Goal: Task Accomplishment & Management: Use online tool/utility

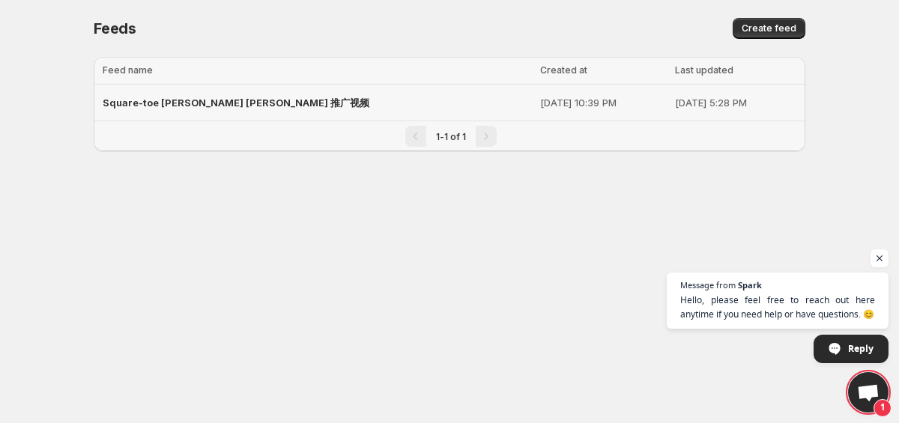
click at [291, 104] on div "Square-toe [PERSON_NAME] [PERSON_NAME] 推广视频" at bounding box center [317, 102] width 428 height 27
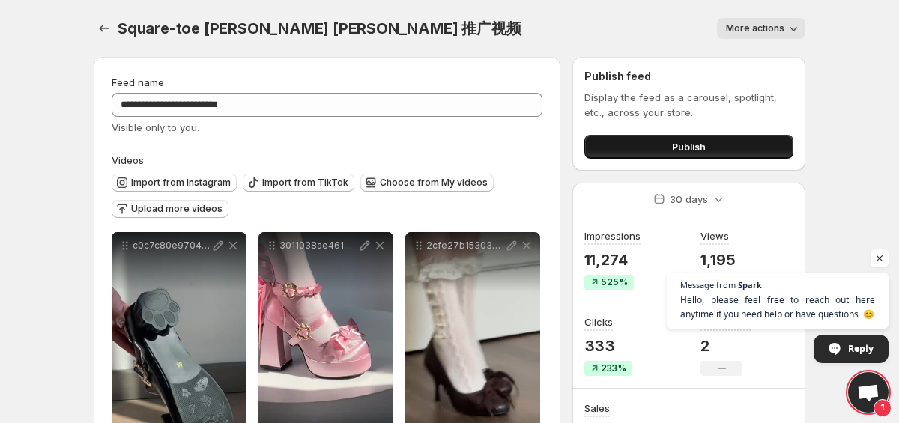
click at [724, 142] on button "Publish" at bounding box center [688, 147] width 209 height 24
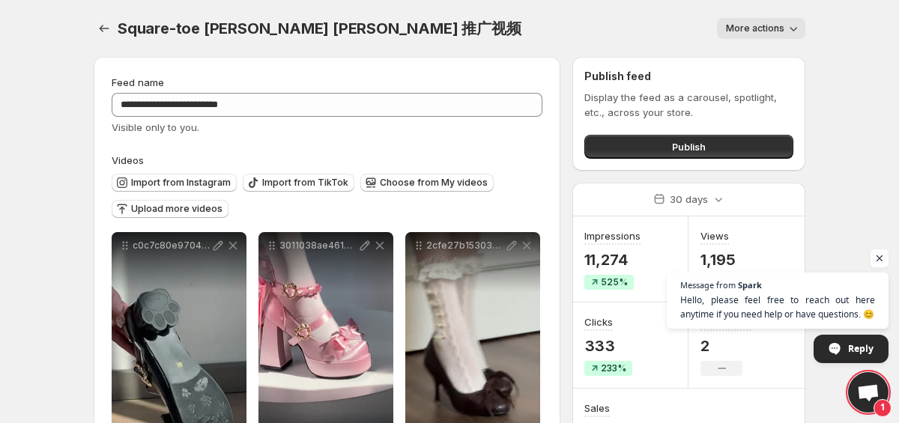
click at [879, 256] on span "Open chat" at bounding box center [879, 258] width 19 height 19
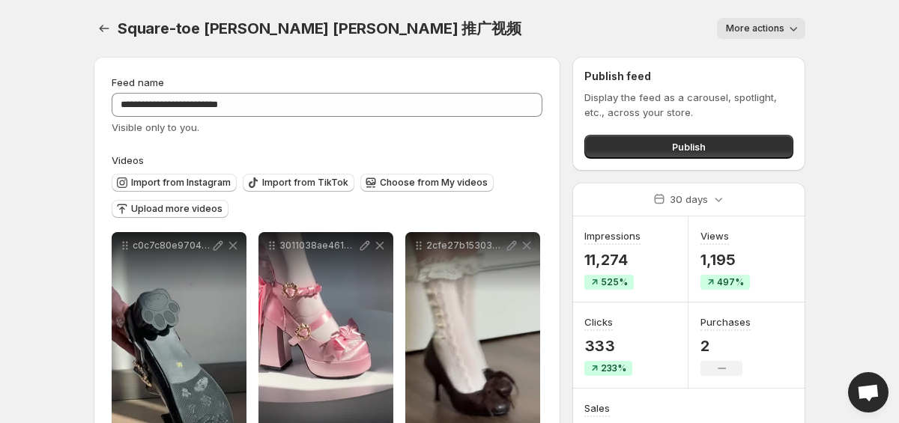
click at [764, 20] on button "More actions" at bounding box center [761, 28] width 88 height 21
click at [572, 27] on div "More actions" at bounding box center [671, 28] width 267 height 21
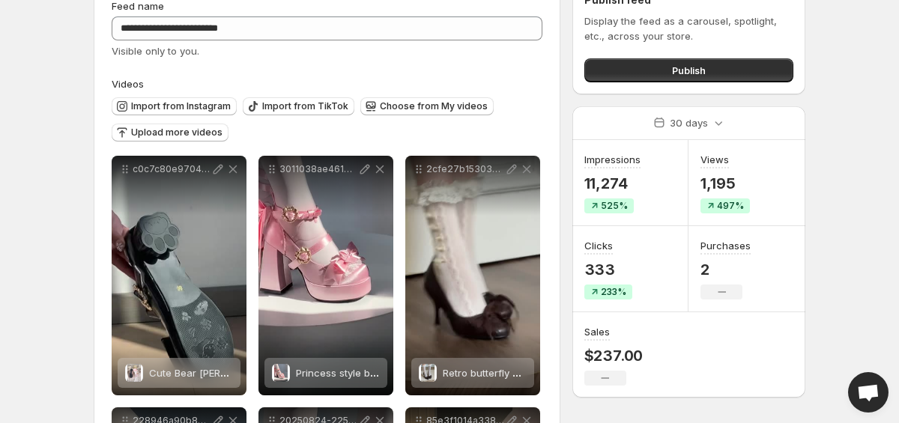
scroll to position [61, 0]
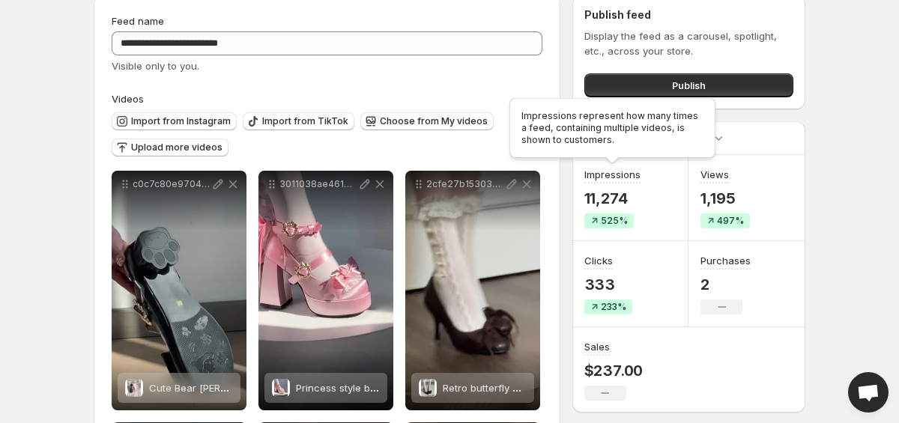
click at [694, 126] on div "Impressions represent how many times a feed, containing multiple videos, is sho…" at bounding box center [612, 131] width 212 height 72
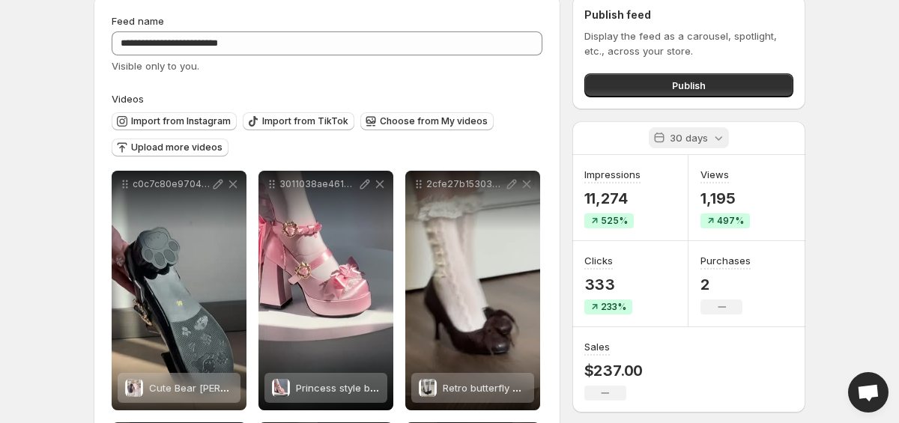
click at [722, 137] on icon at bounding box center [718, 137] width 15 height 15
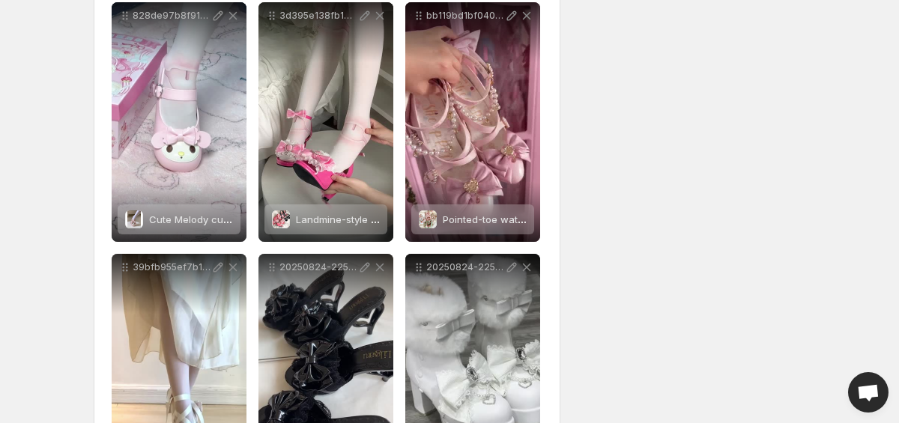
scroll to position [1092, 0]
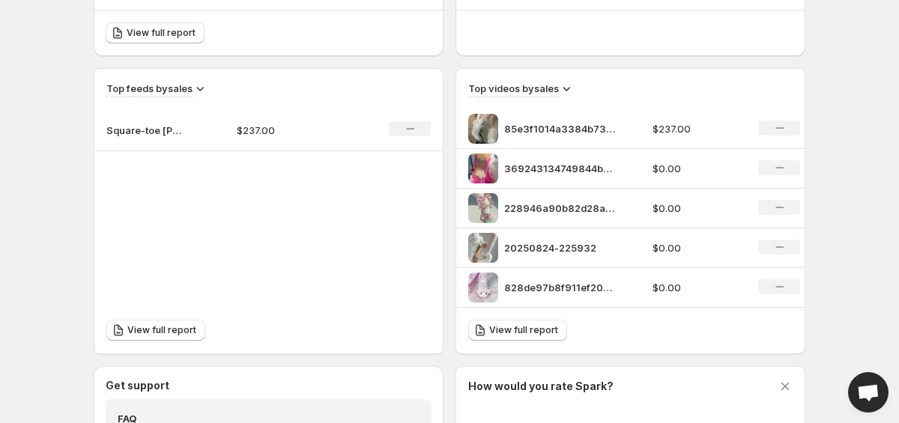
scroll to position [455, 0]
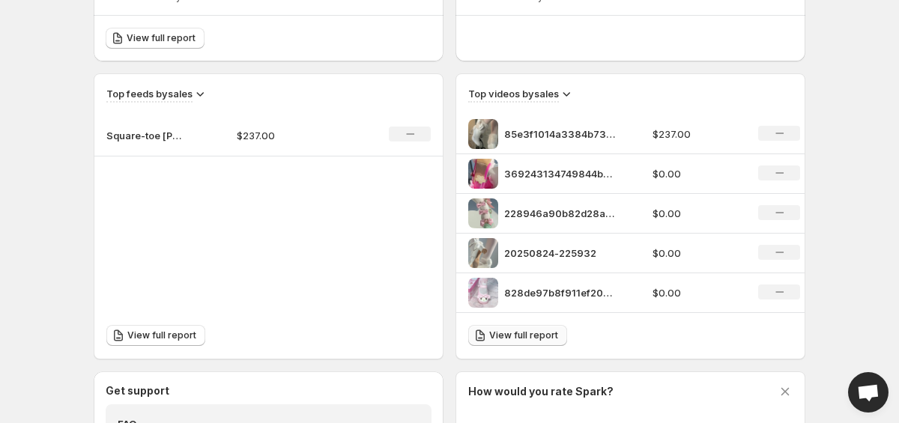
click at [528, 333] on span "View full report" at bounding box center [523, 336] width 69 height 12
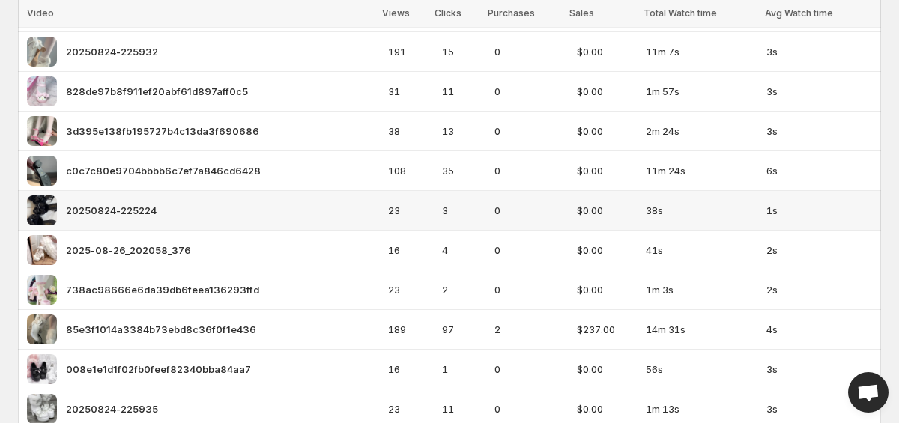
scroll to position [202, 0]
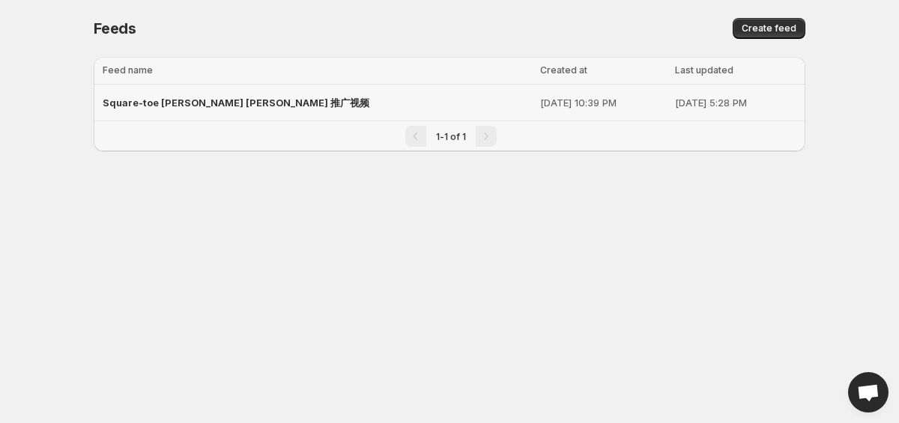
click at [309, 95] on div "Square-toe [PERSON_NAME] [PERSON_NAME] 推广视频" at bounding box center [317, 102] width 428 height 27
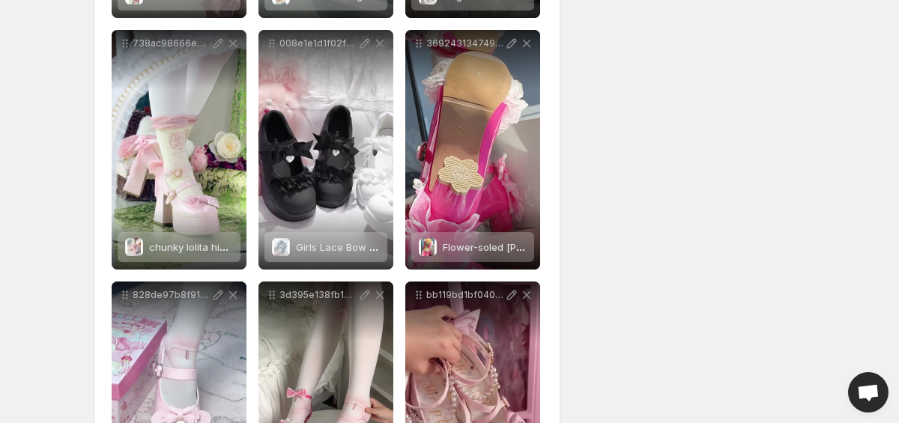
scroll to position [711, 0]
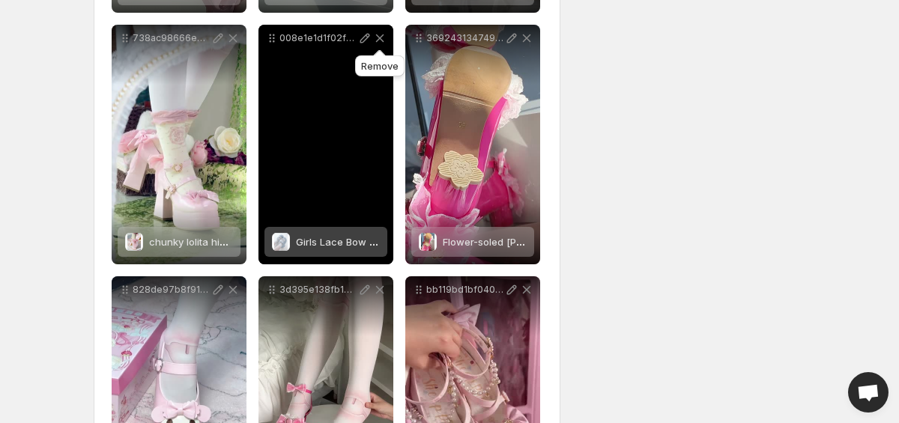
click at [378, 43] on icon at bounding box center [379, 38] width 15 height 15
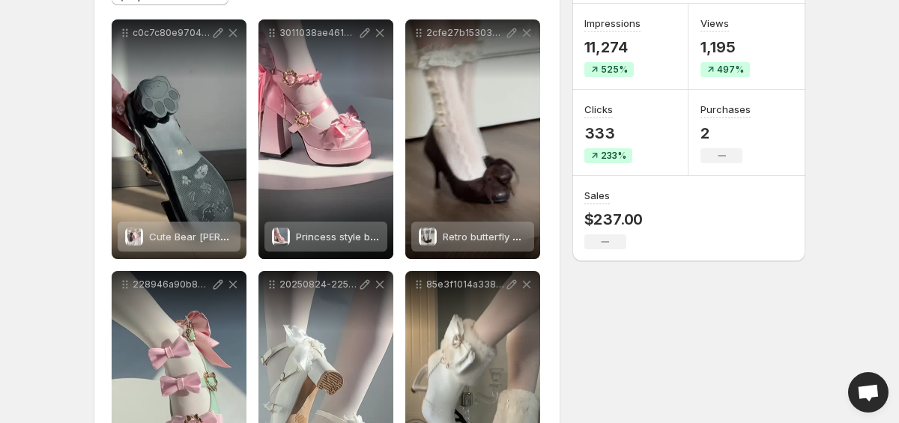
scroll to position [0, 0]
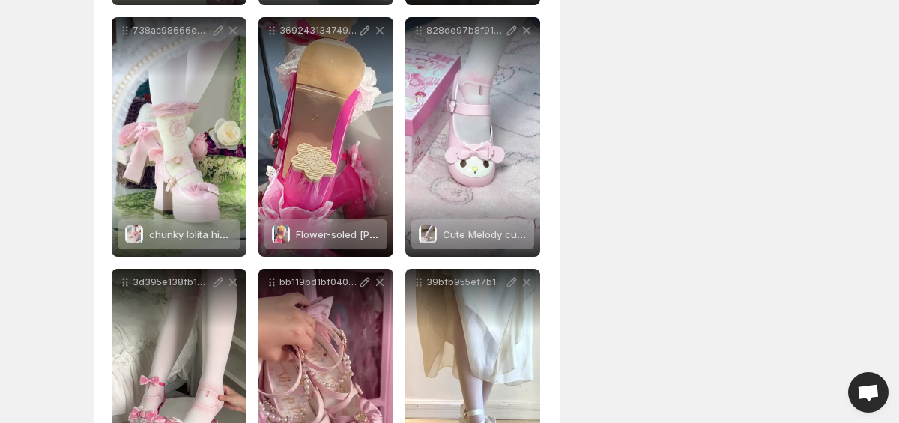
scroll to position [692, 0]
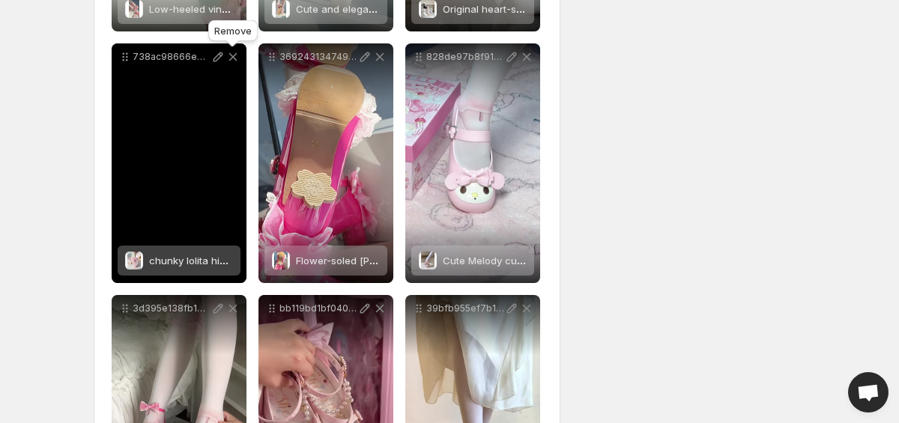
click at [232, 61] on icon at bounding box center [232, 56] width 15 height 15
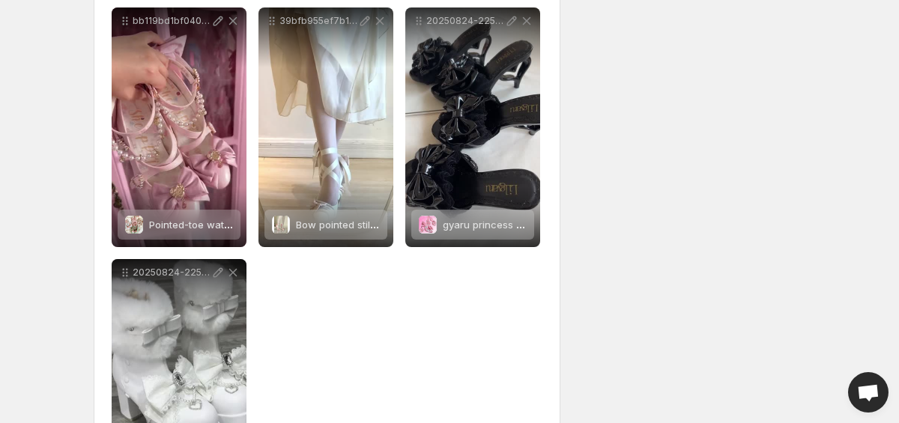
scroll to position [966, 0]
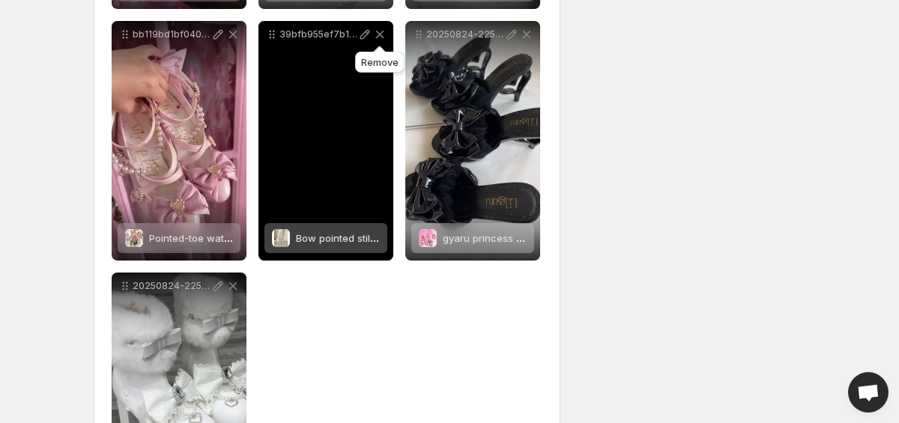
click at [377, 33] on icon at bounding box center [380, 35] width 8 height 8
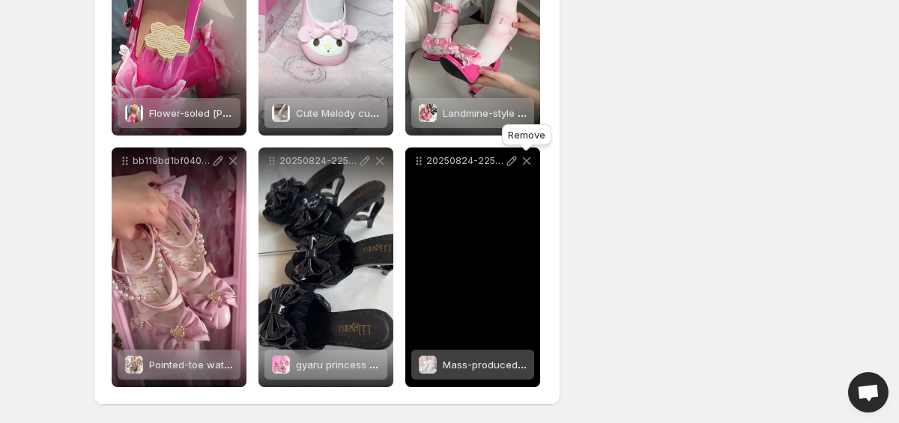
click at [527, 157] on icon at bounding box center [526, 161] width 15 height 15
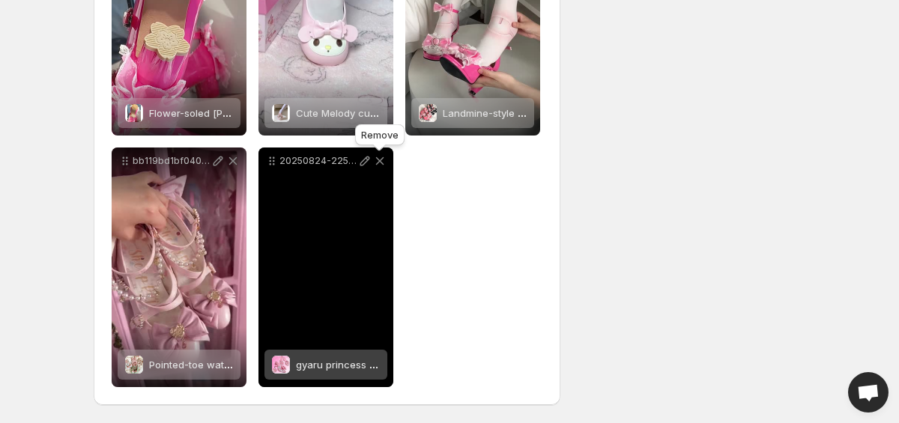
click at [380, 160] on icon at bounding box center [380, 161] width 8 height 8
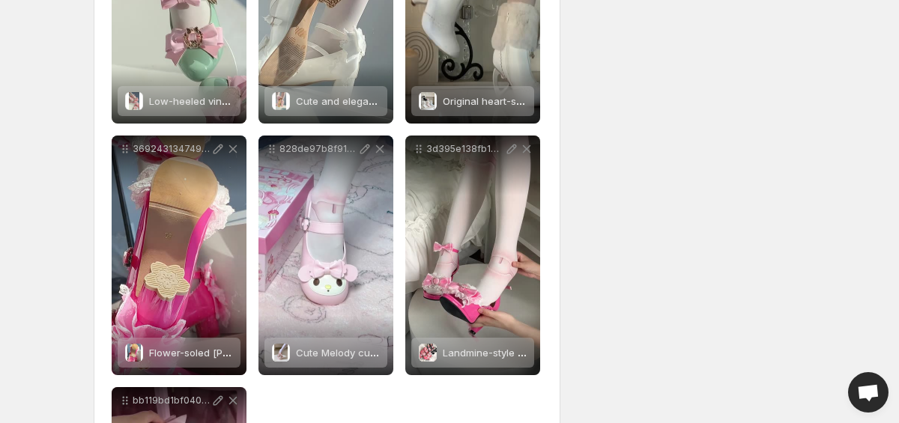
scroll to position [595, 0]
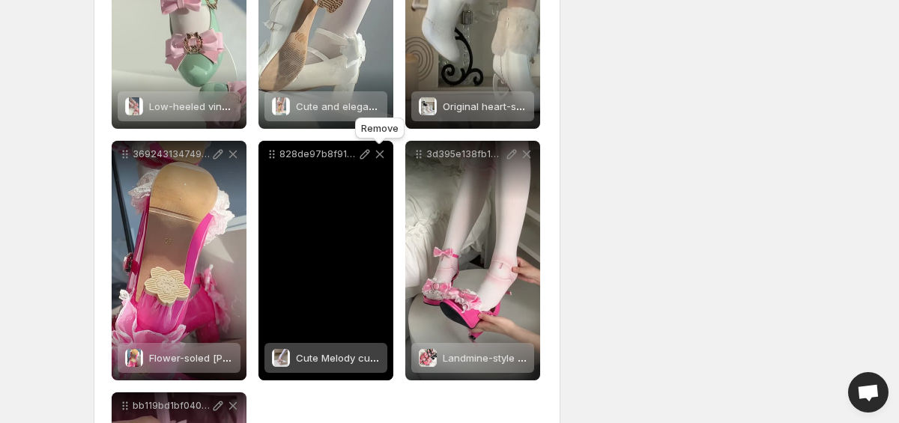
click at [378, 154] on icon at bounding box center [380, 155] width 8 height 8
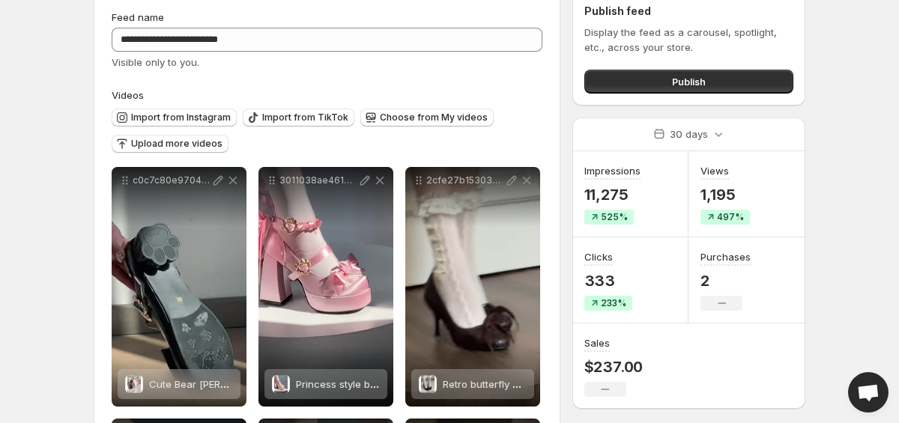
scroll to position [0, 0]
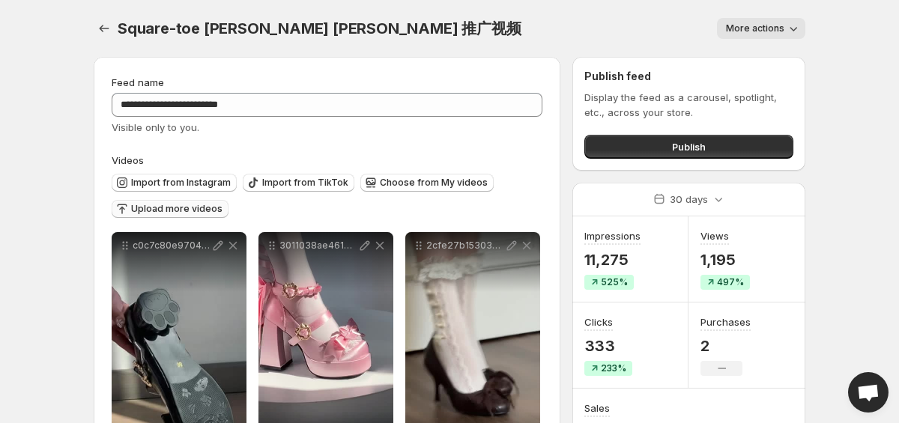
click at [186, 201] on button "Upload more videos" at bounding box center [170, 209] width 117 height 18
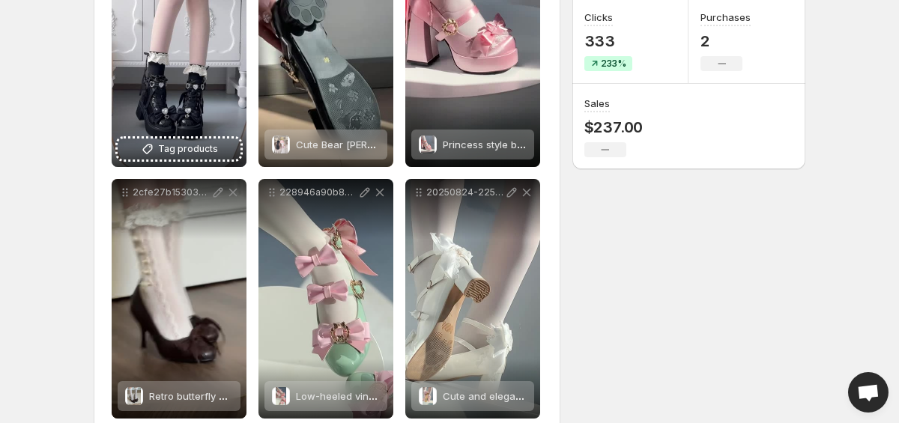
scroll to position [362, 0]
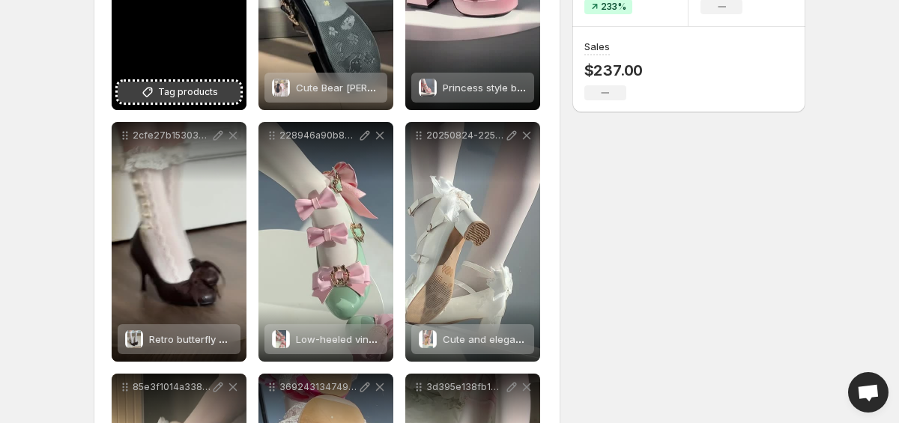
click at [180, 86] on span "Tag products" at bounding box center [188, 92] width 60 height 15
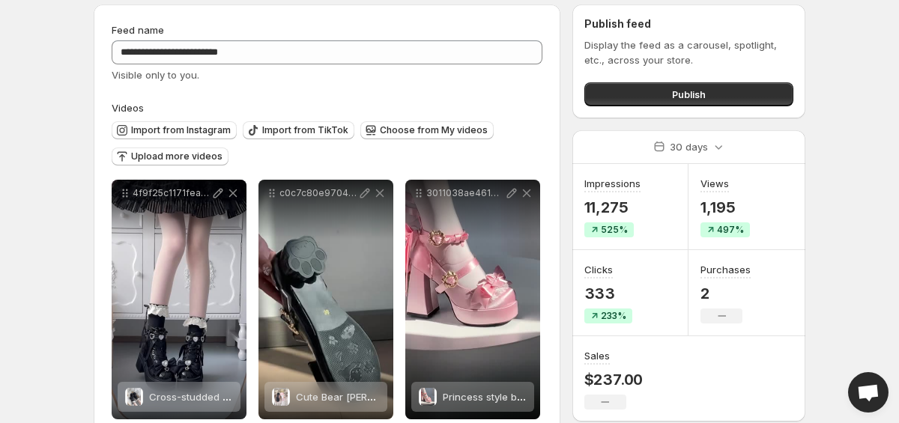
scroll to position [0, 0]
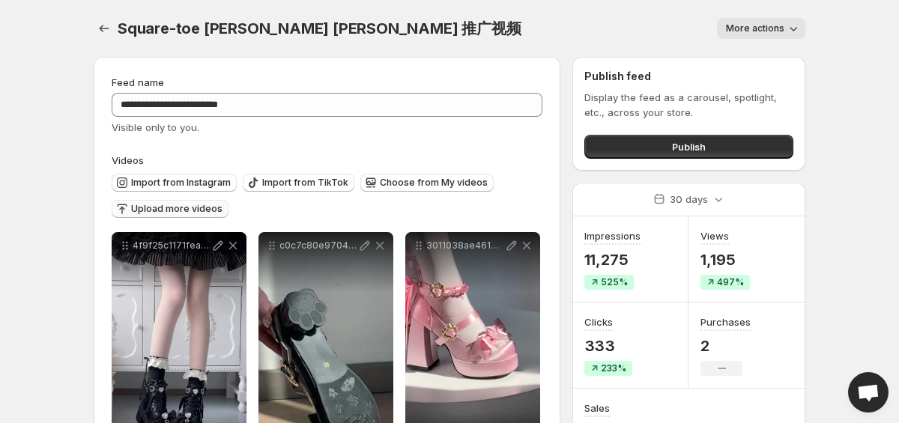
click at [148, 208] on span "Upload more videos" at bounding box center [176, 209] width 91 height 12
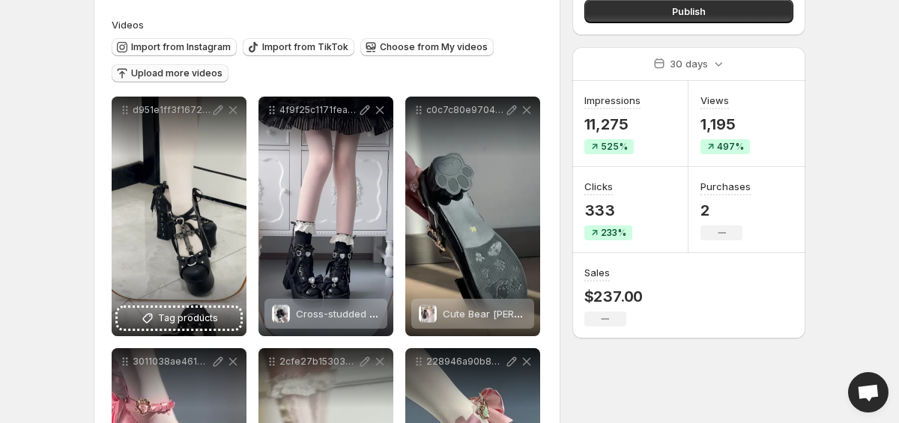
scroll to position [139, 0]
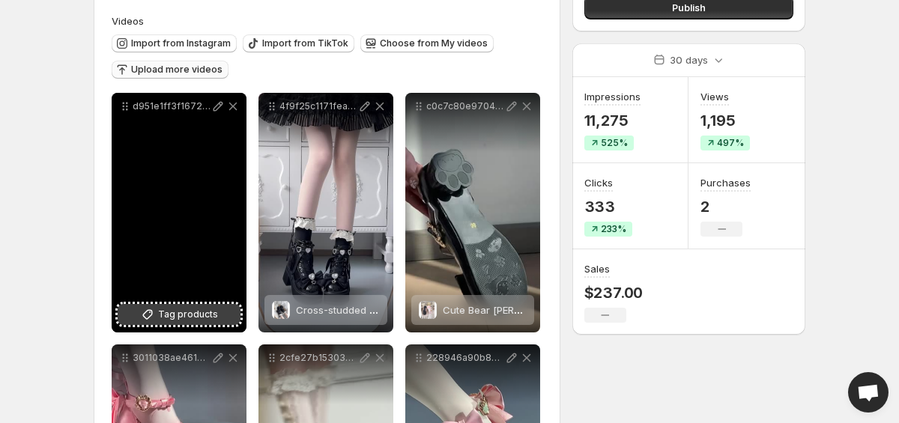
click at [161, 317] on span "Tag products" at bounding box center [188, 314] width 60 height 15
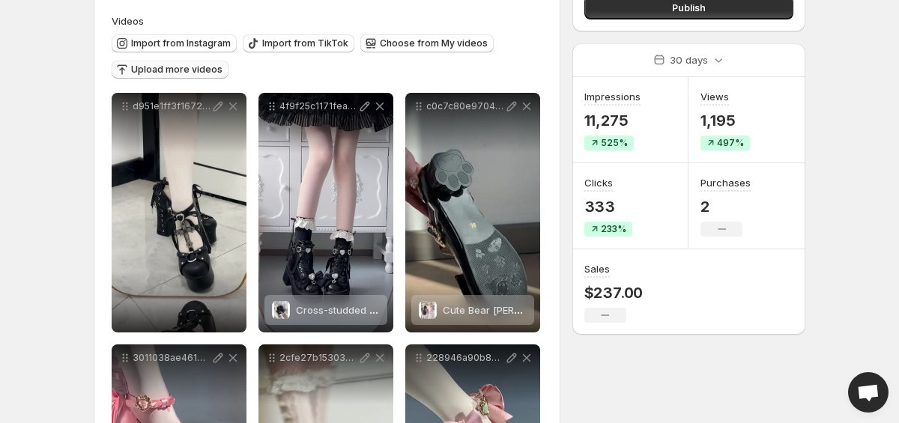
click at [188, 66] on span "Upload more videos" at bounding box center [176, 70] width 91 height 12
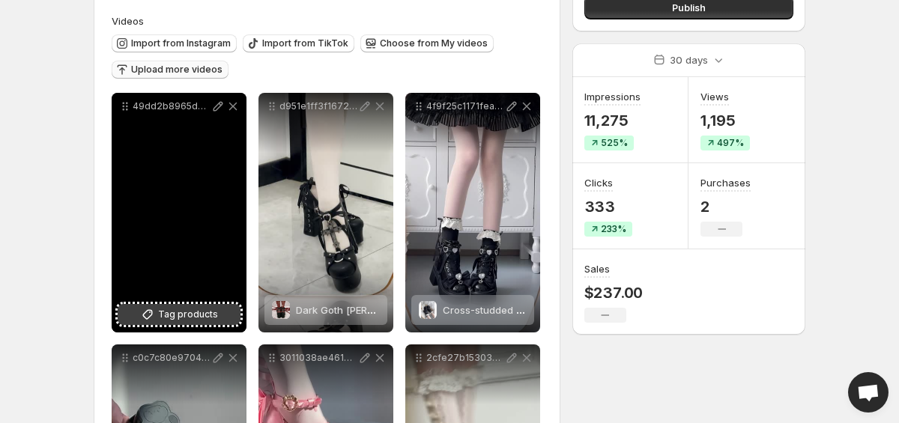
click at [198, 309] on span "Tag products" at bounding box center [188, 314] width 60 height 15
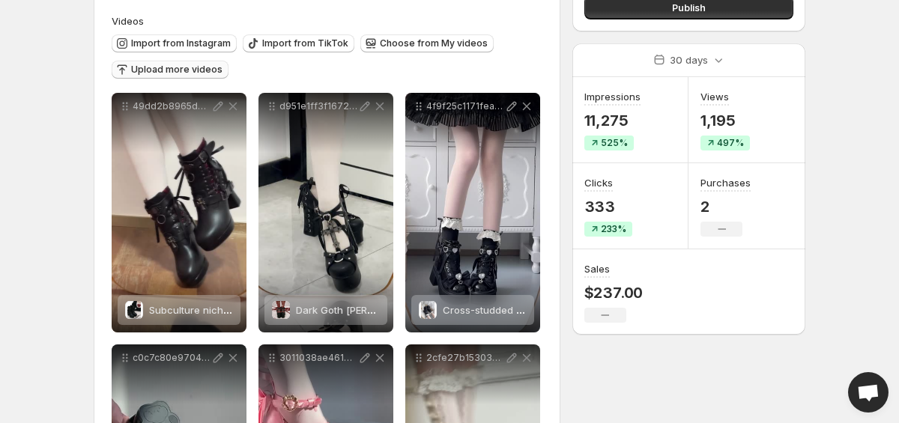
click at [202, 65] on span "Upload more videos" at bounding box center [176, 70] width 91 height 12
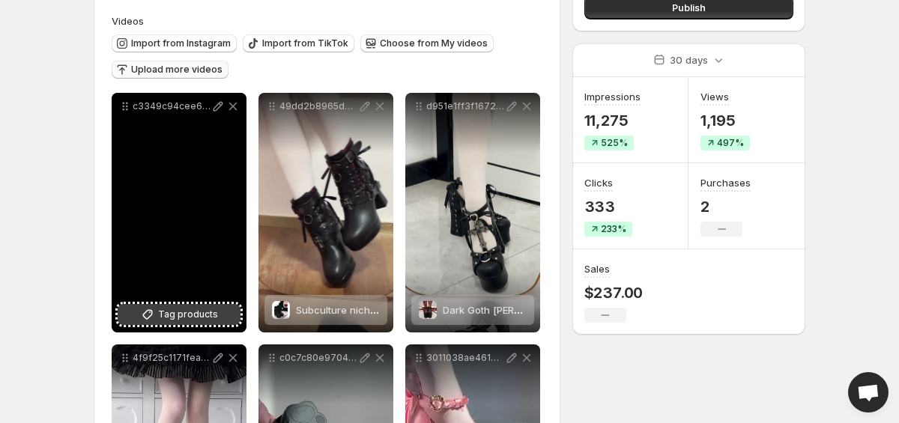
click at [189, 323] on button "Tag products" at bounding box center [179, 314] width 123 height 21
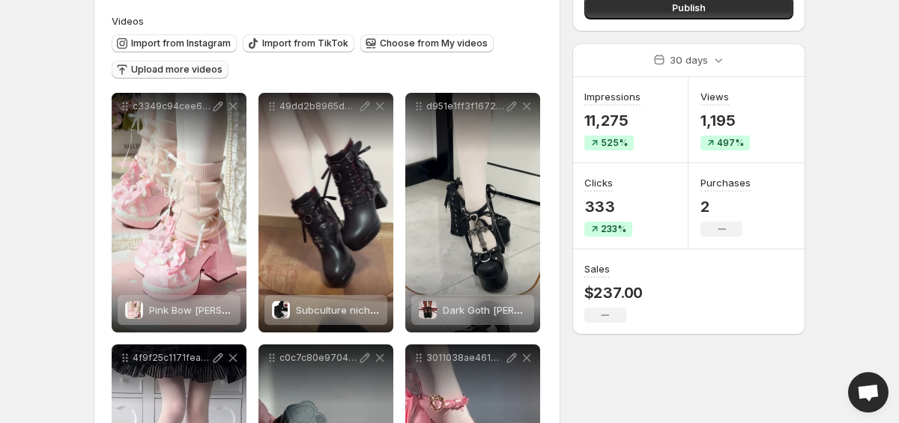
click at [174, 73] on span "Upload more videos" at bounding box center [176, 70] width 91 height 12
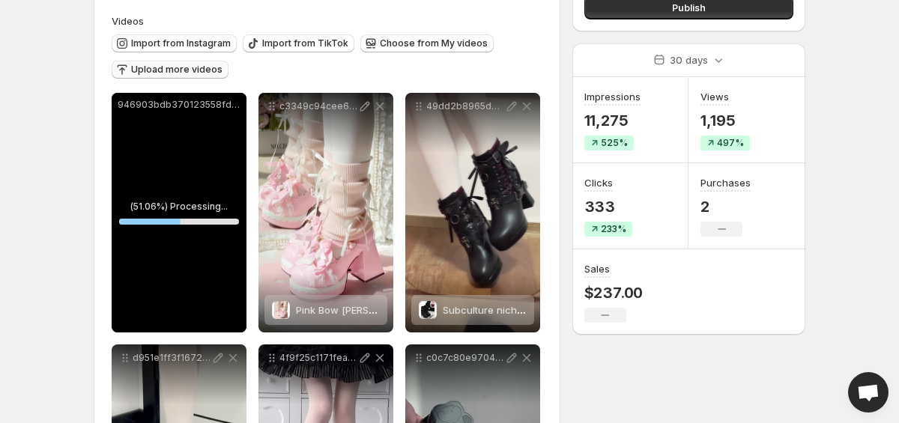
click at [460, 163] on div "49dd2b8965da889cea8b1e86ac3827af" at bounding box center [472, 213] width 135 height 240
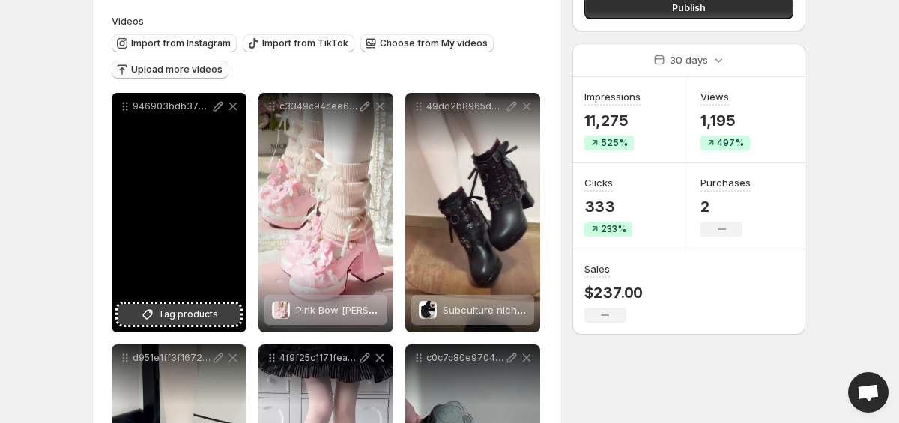
click at [174, 315] on span "Tag products" at bounding box center [188, 314] width 60 height 15
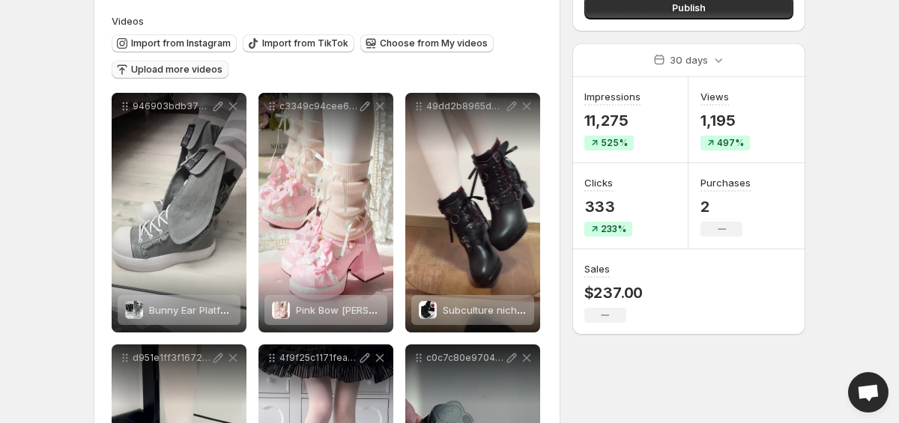
scroll to position [0, 0]
